Goal: Transaction & Acquisition: Purchase product/service

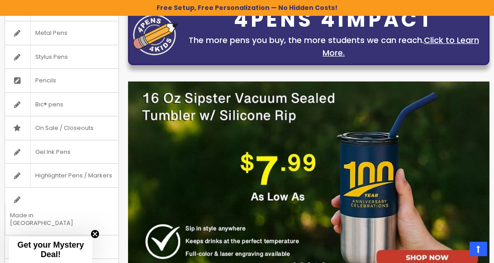
scroll to position [102, 0]
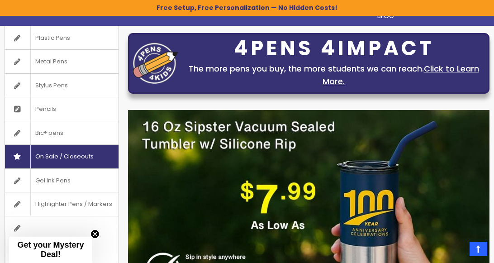
click at [71, 155] on span "On Sale / Closeouts" at bounding box center [64, 157] width 68 height 24
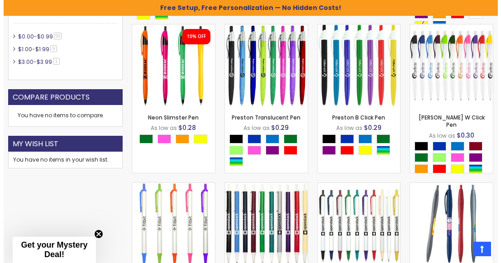
scroll to position [480, 0]
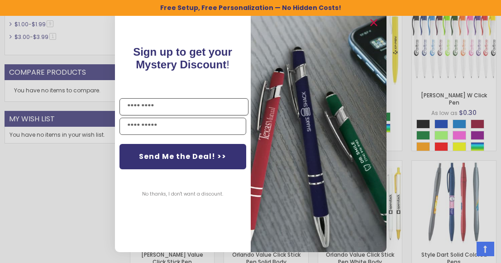
drag, startPoint x: 498, startPoint y: 27, endPoint x: 520, endPoint y: 91, distance: 67.6
click at [205, 198] on button "No thanks, I don't want a discount." at bounding box center [183, 194] width 90 height 23
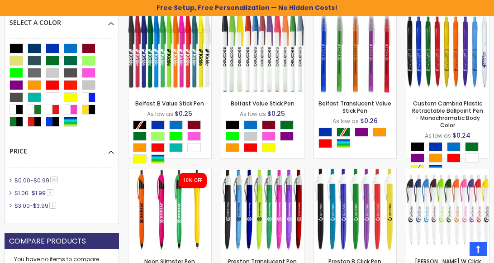
scroll to position [285, 0]
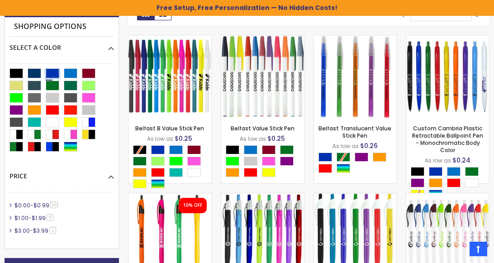
click at [51, 68] on div "Blue" at bounding box center [53, 73] width 14 height 10
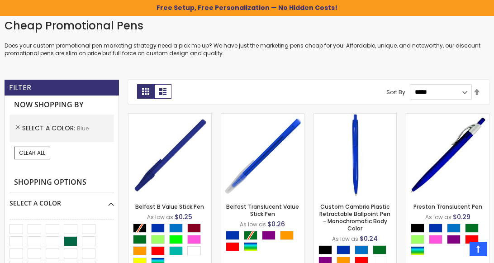
scroll to position [209, 0]
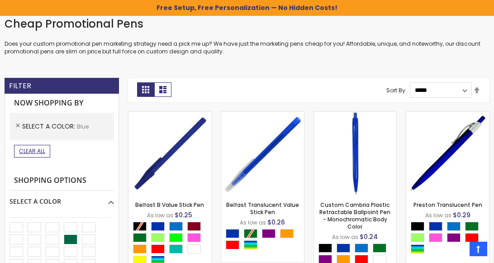
click at [37, 147] on span "Clear All" at bounding box center [32, 151] width 26 height 8
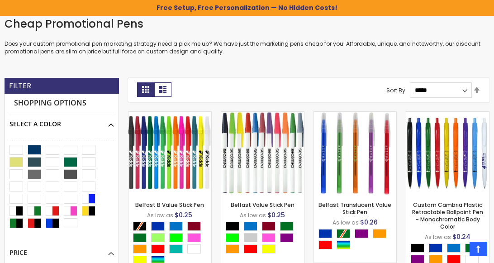
click at [68, 124] on div "Select A Color" at bounding box center [62, 120] width 105 height 15
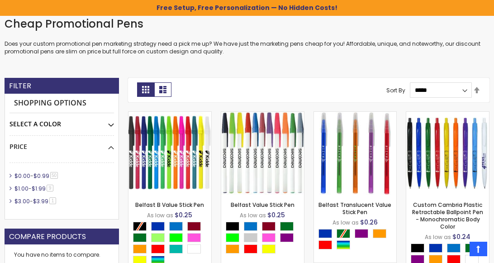
click at [68, 124] on div "Select A Color" at bounding box center [62, 120] width 105 height 15
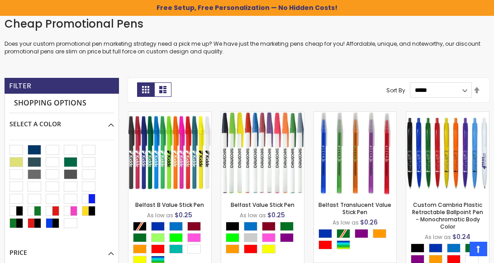
click at [71, 105] on strong "Shopping Options" at bounding box center [62, 103] width 105 height 19
drag, startPoint x: 494, startPoint y: 45, endPoint x: 493, endPoint y: 57, distance: 11.3
